Goal: Task Accomplishment & Management: Complete application form

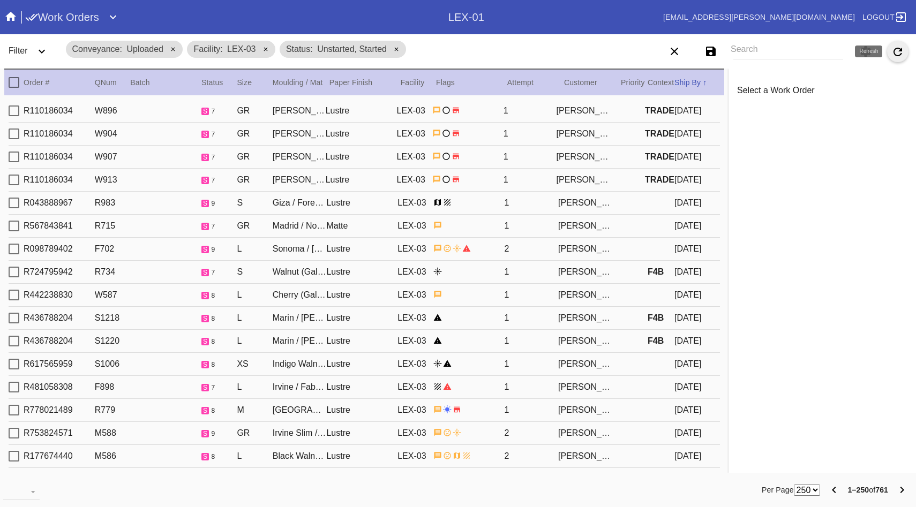
click at [900, 51] on icon "Refresh" at bounding box center [898, 52] width 13 height 13
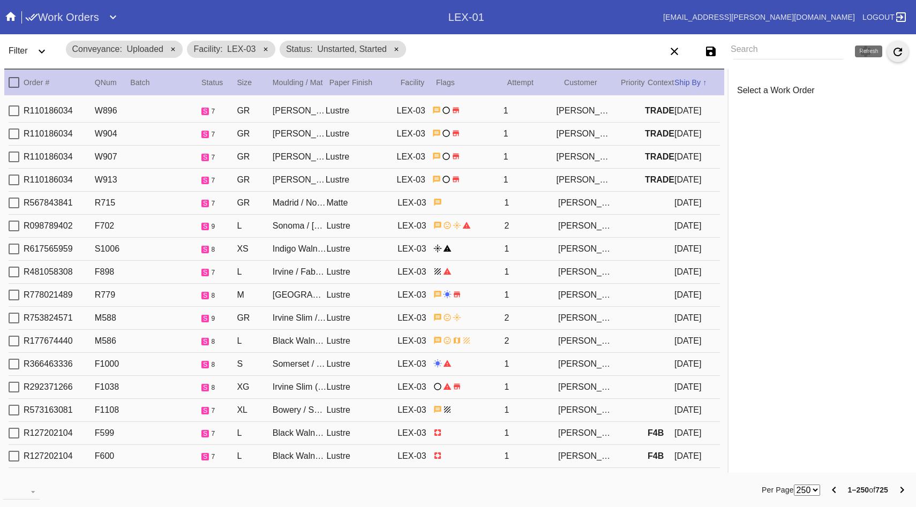
click at [897, 50] on icon "Refresh" at bounding box center [898, 52] width 13 height 13
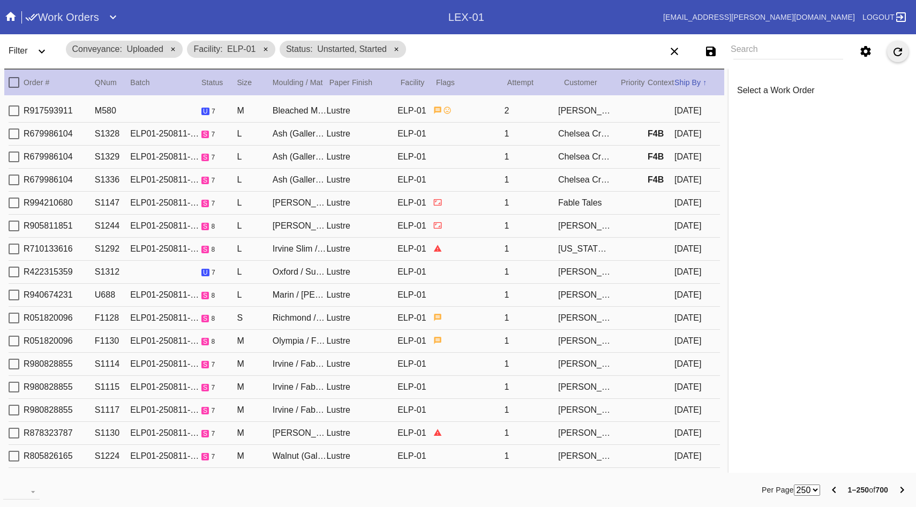
click at [902, 47] on icon "Refresh" at bounding box center [898, 52] width 13 height 13
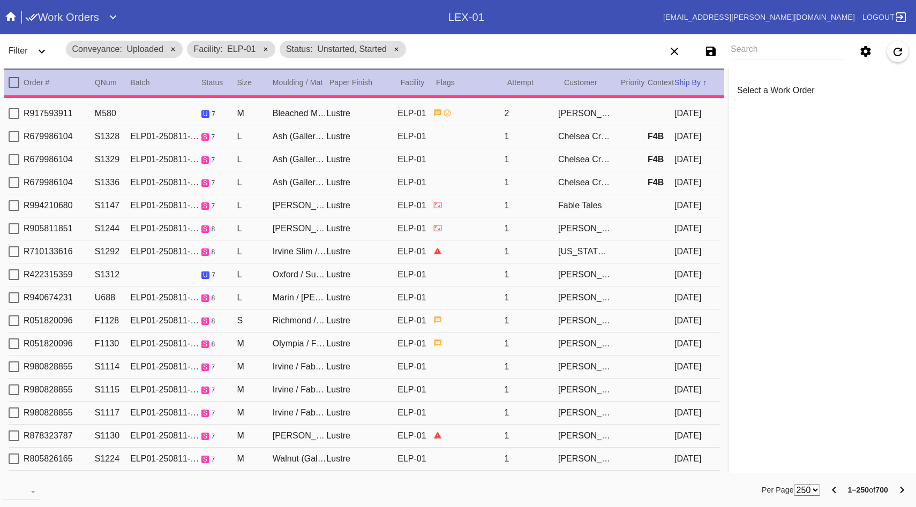
click at [313, 121] on div "R917593911 M580 u 7 M Bleached Maple Gallery / Dove White Lustre ELP-01 2 Ben S…" at bounding box center [365, 113] width 712 height 23
type textarea "***"
type input "3.0"
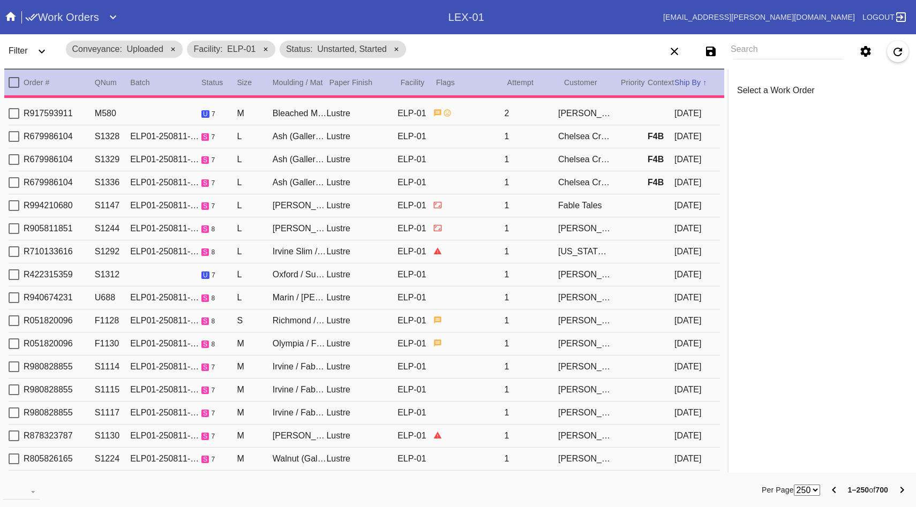
type input "3.0"
type input "0.1875"
type input "15.75"
type input "11.75"
type input "7/8/2025"
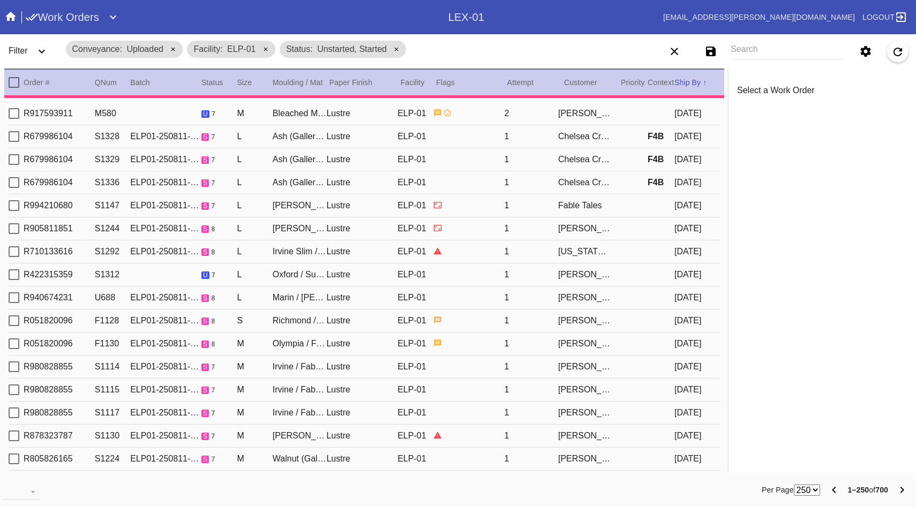
type input "8/11/2025"
type input "8/10/2025"
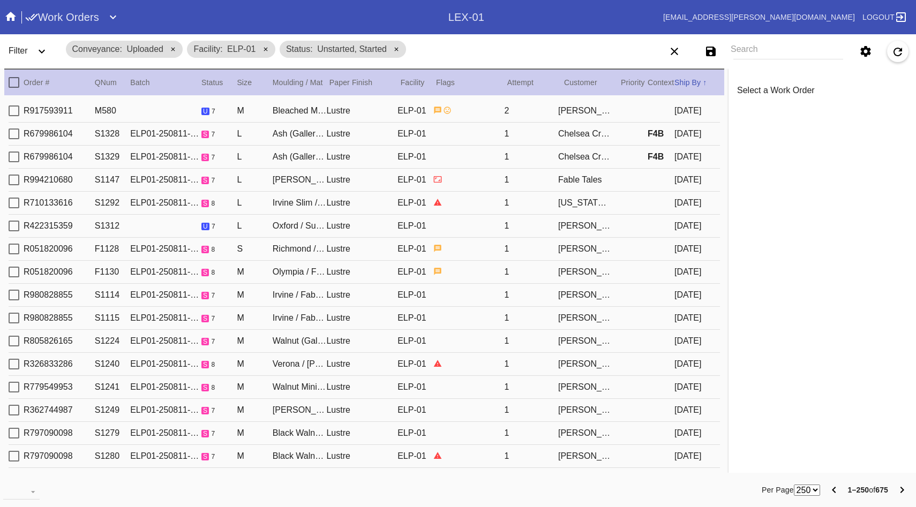
click at [597, 108] on div "Ben Steiner" at bounding box center [585, 111] width 54 height 10
type textarea "***"
type input "3.0"
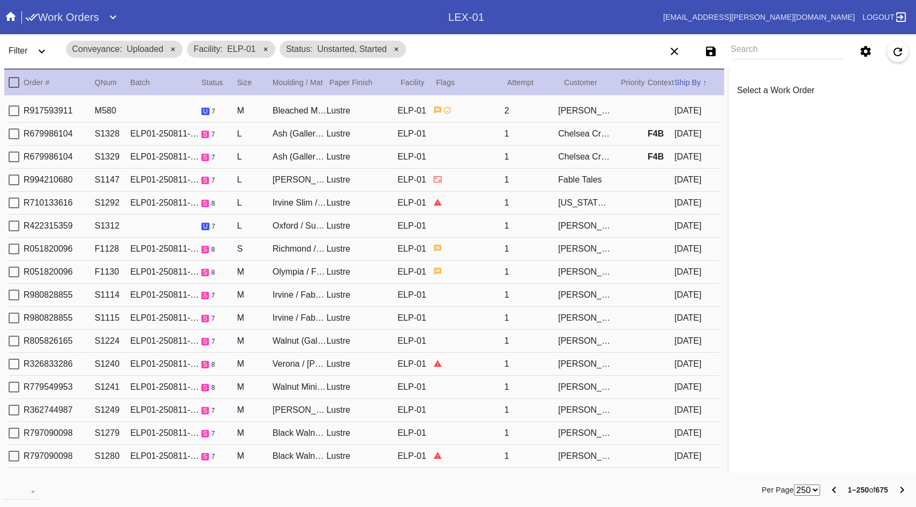
type input "3.0"
type input "0.1875"
type input "15.75"
type input "11.75"
type input "7/8/2025"
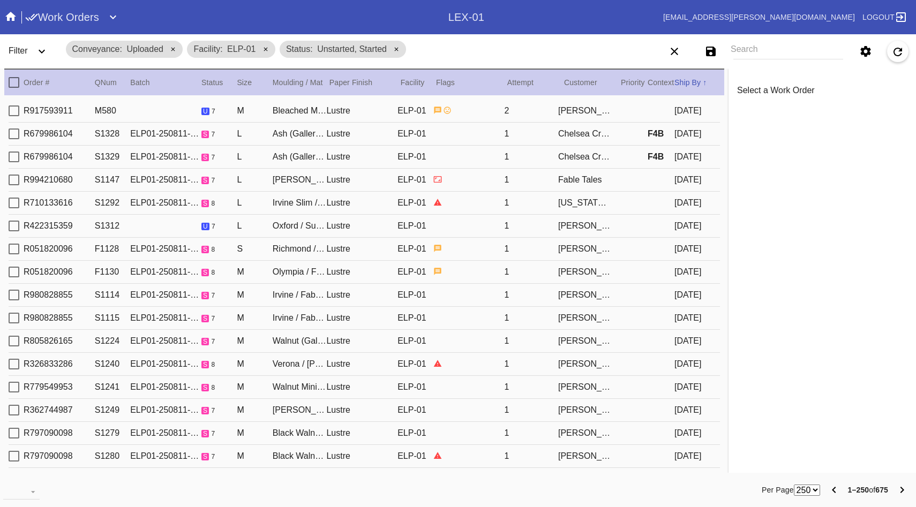
type input "8/11/2025"
type input "8/10/2025"
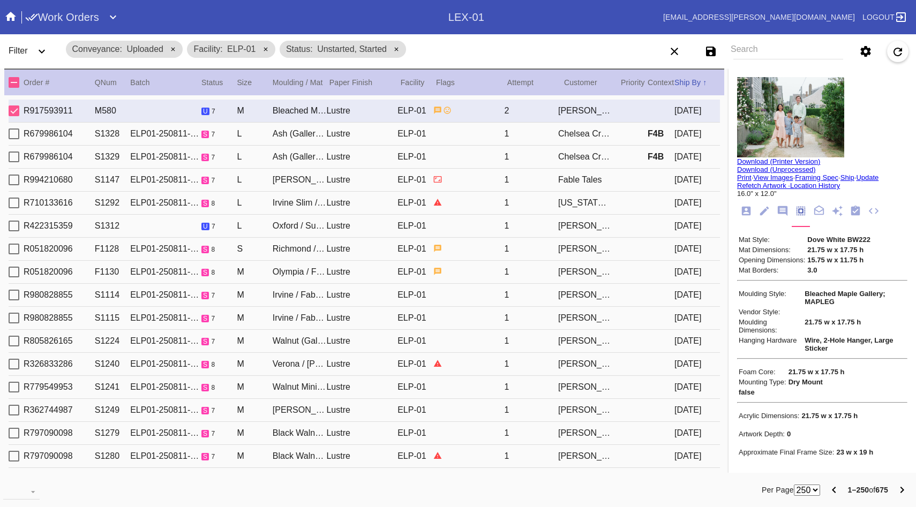
click at [587, 231] on div "[PERSON_NAME]" at bounding box center [585, 226] width 54 height 10
type input "1.5"
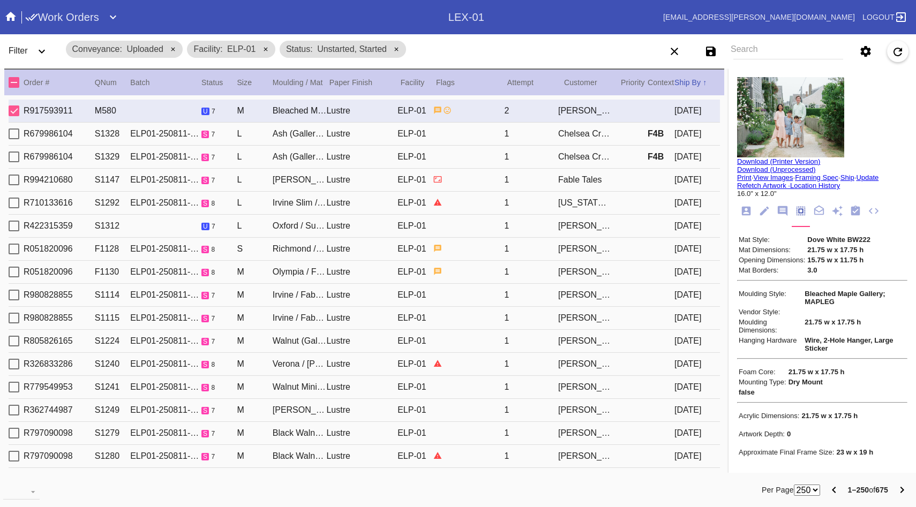
type input "23.75"
type input "8/7/2025"
type input "8/9/2025"
type input "8/11/2025"
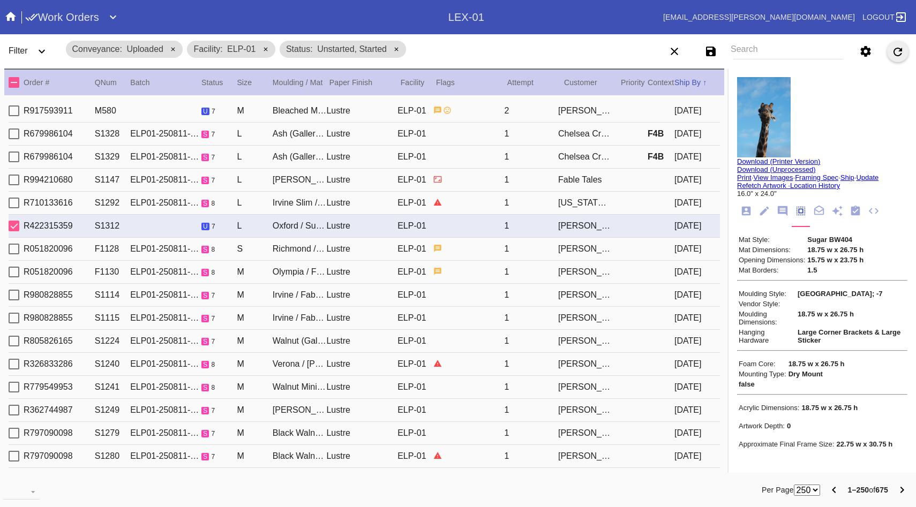
click at [900, 55] on icon "Refresh" at bounding box center [898, 52] width 9 height 9
